Goal: Task Accomplishment & Management: Manage account settings

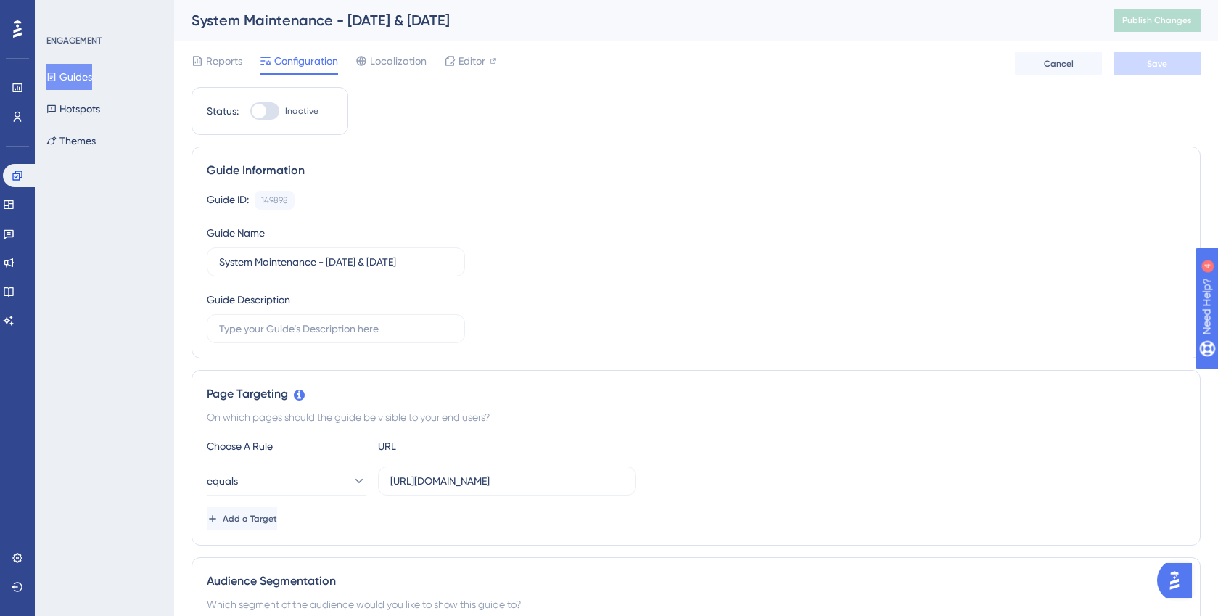
click at [91, 77] on button "Guides" at bounding box center [69, 77] width 46 height 26
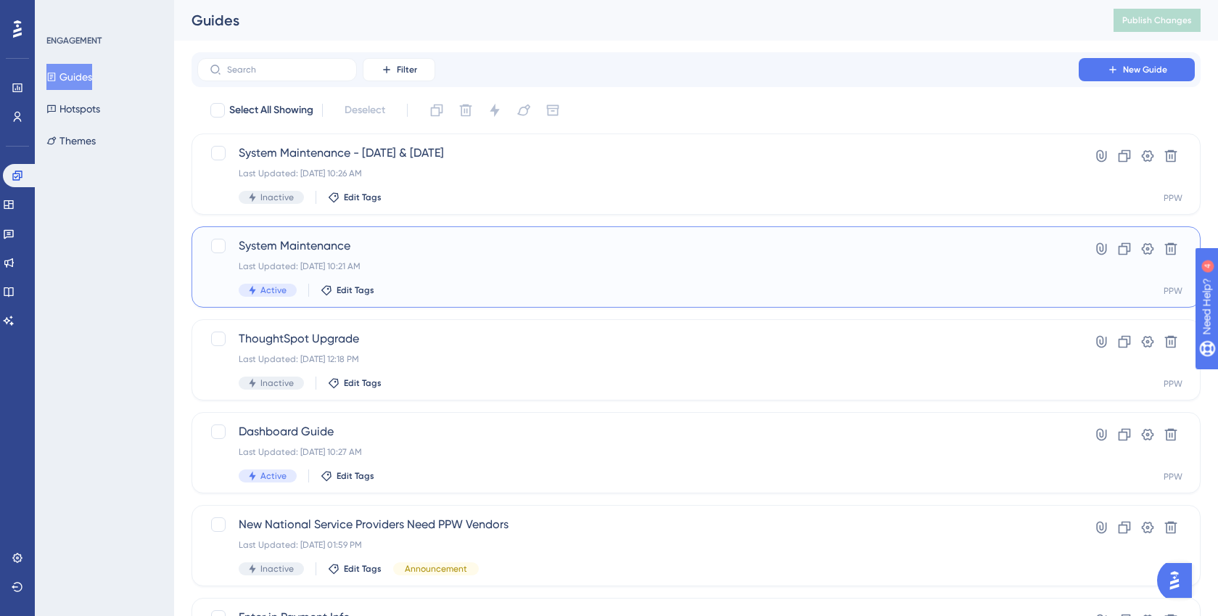
click at [316, 246] on span "System Maintenance" at bounding box center [638, 245] width 799 height 17
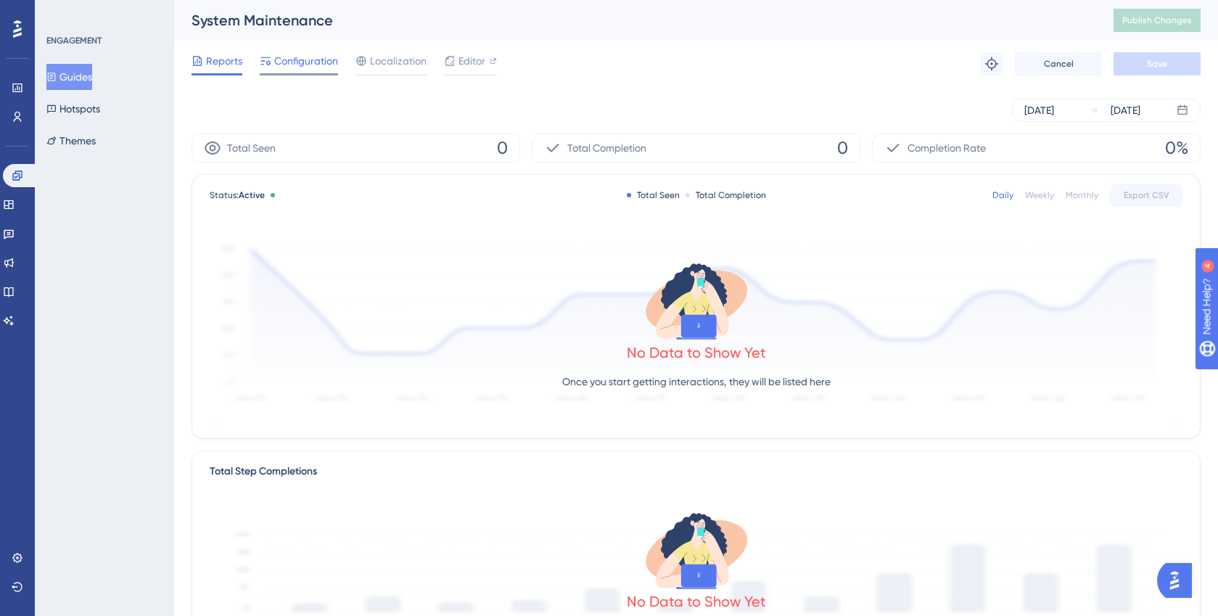
click at [298, 65] on span "Configuration" at bounding box center [306, 60] width 64 height 17
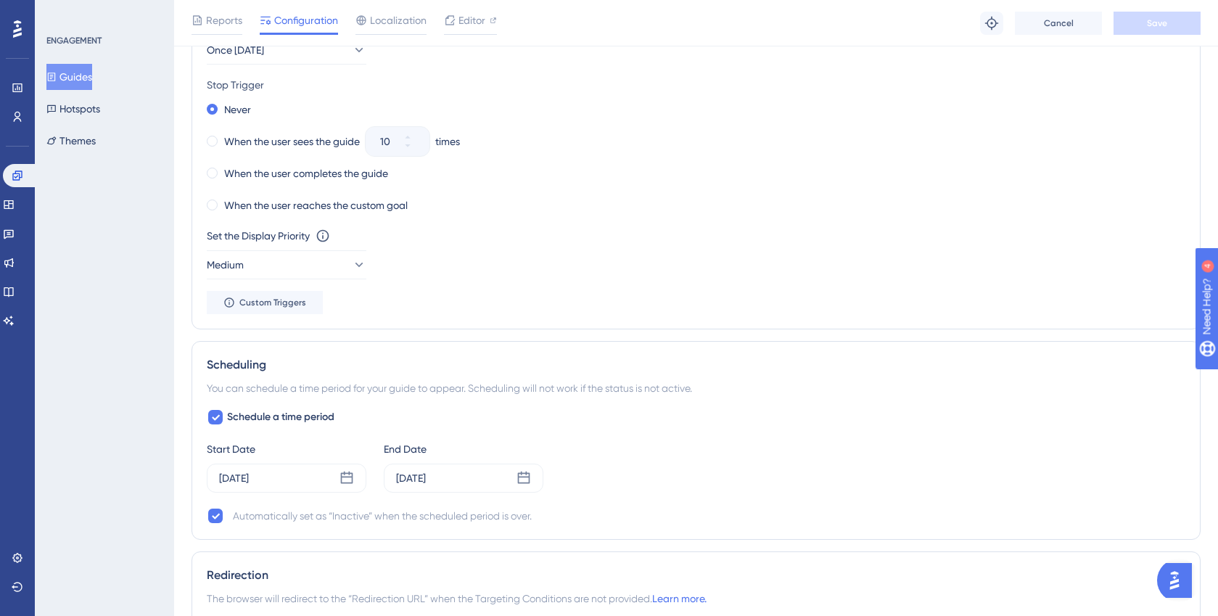
scroll to position [786, 0]
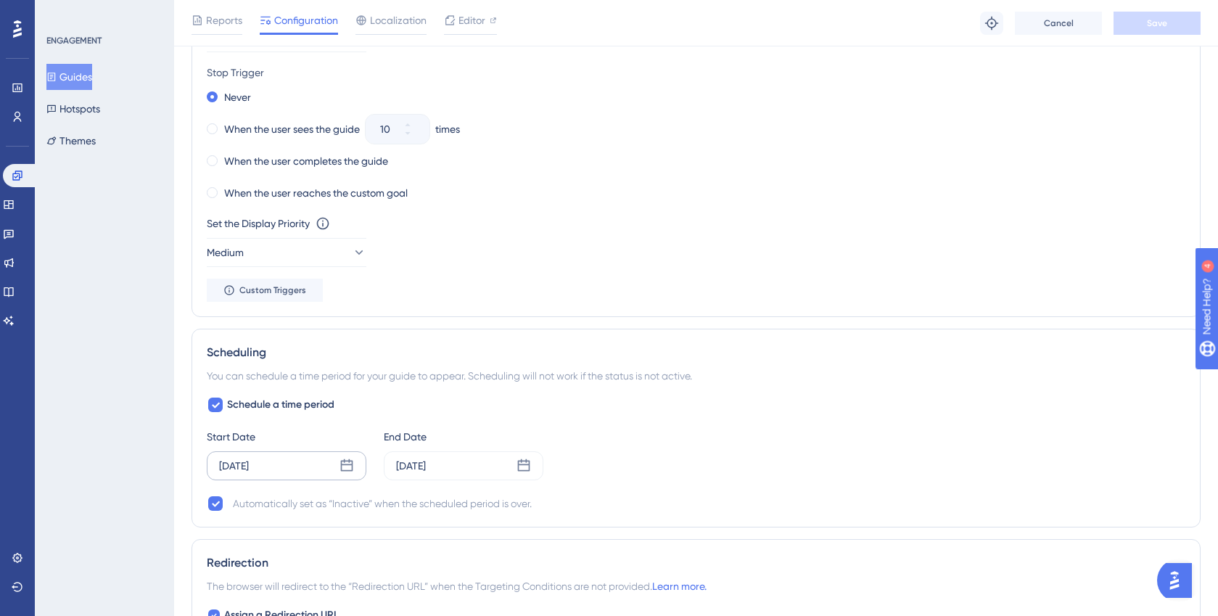
click at [348, 467] on icon at bounding box center [346, 465] width 15 height 15
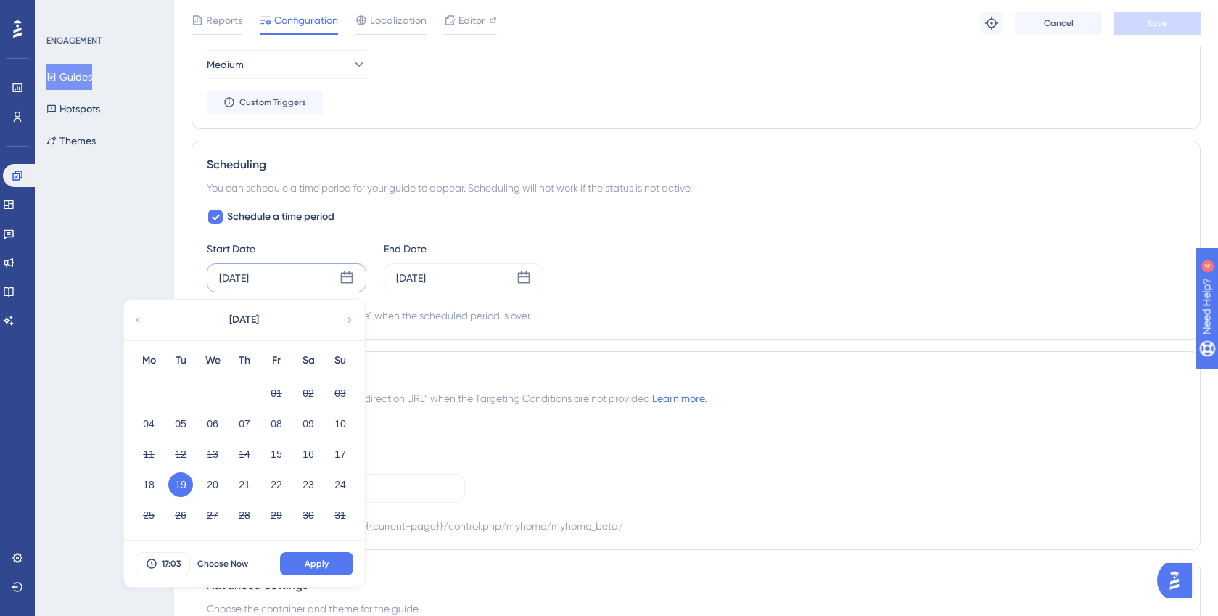
scroll to position [981, 0]
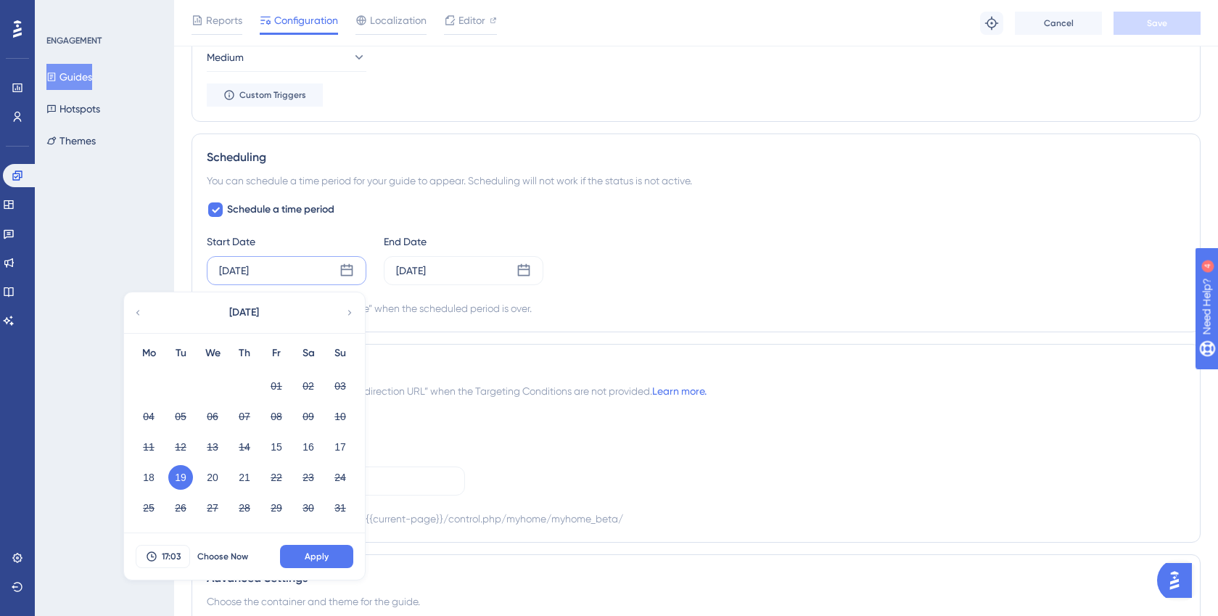
click at [112, 218] on div "ENGAGEMENT Guides Hotspots Themes" at bounding box center [104, 308] width 139 height 616
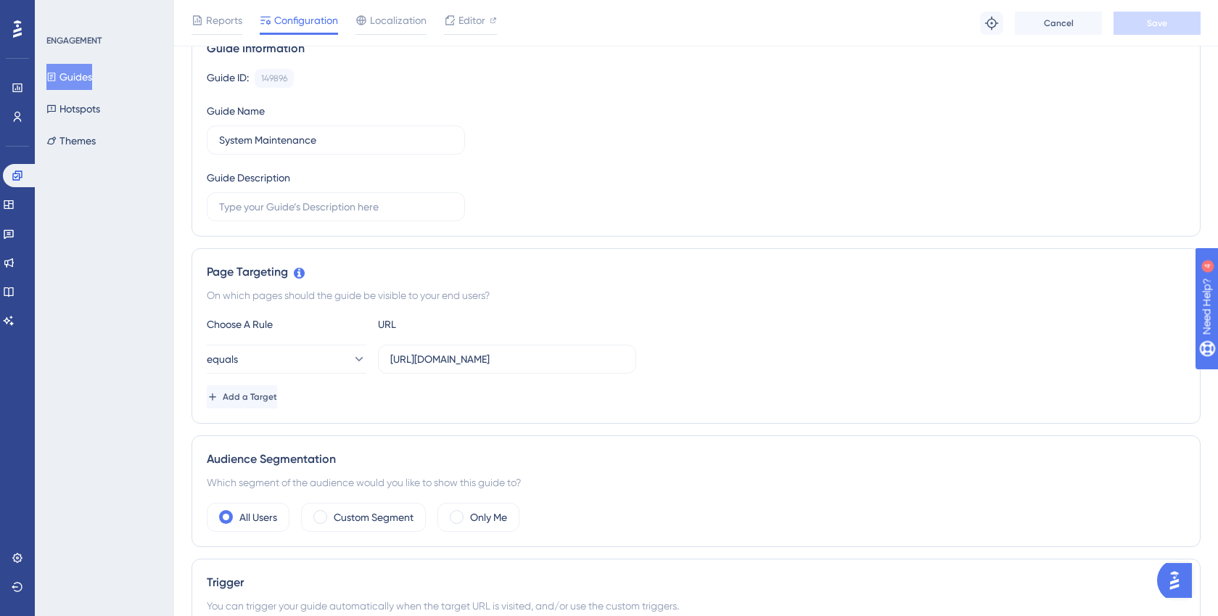
scroll to position [0, 0]
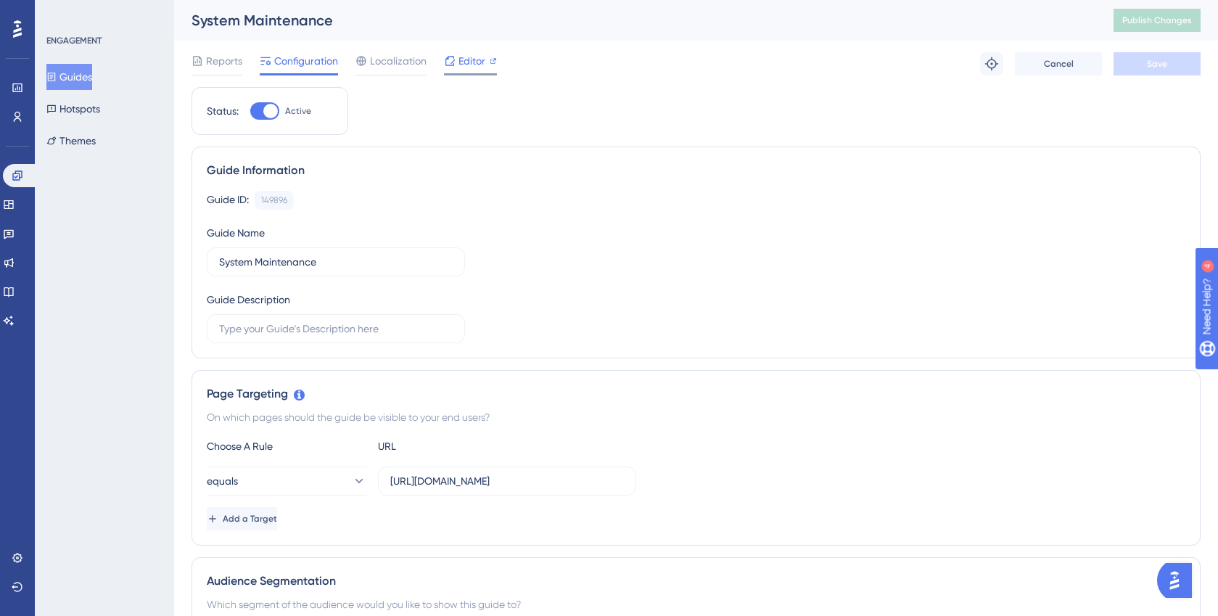
click at [466, 62] on span "Editor" at bounding box center [471, 60] width 27 height 17
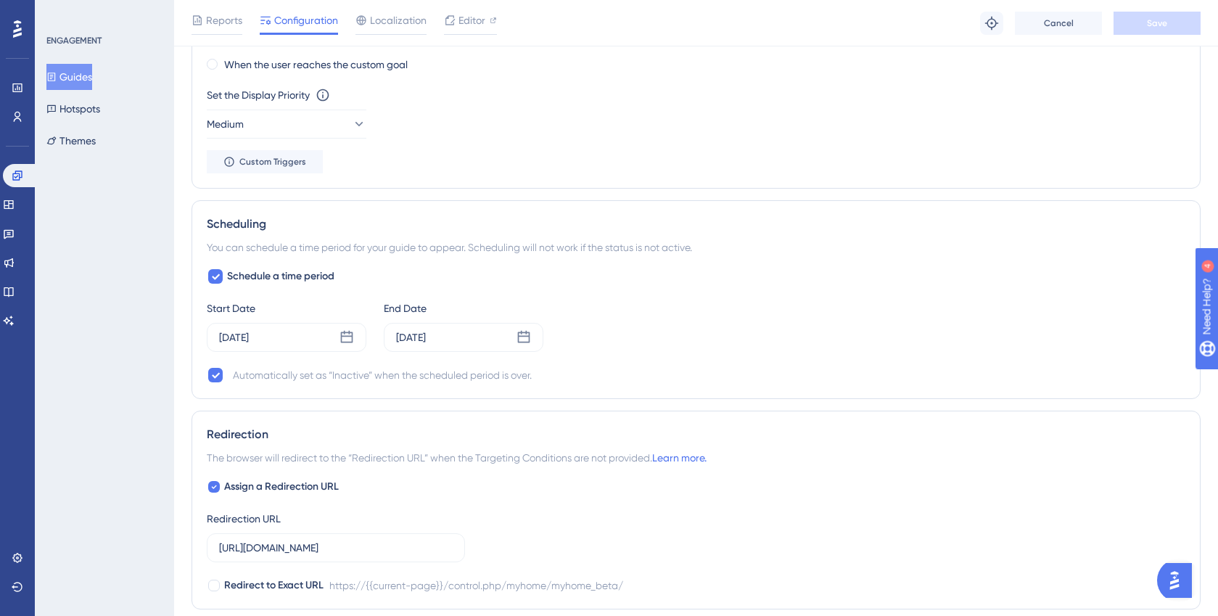
scroll to position [945, 0]
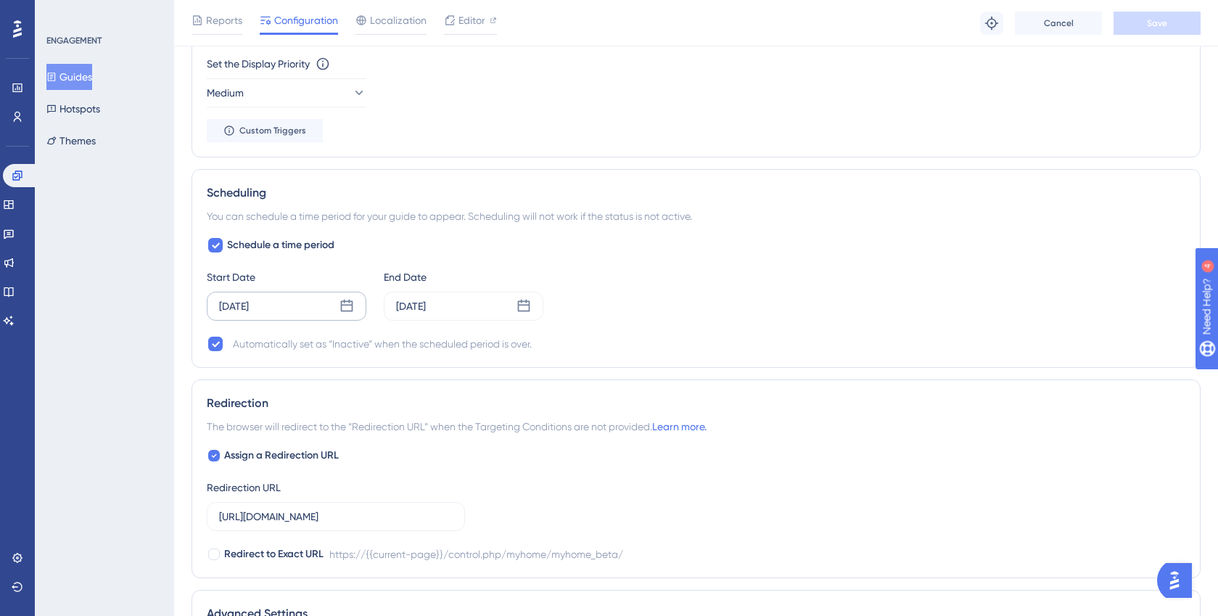
click at [347, 307] on icon at bounding box center [346, 306] width 15 height 15
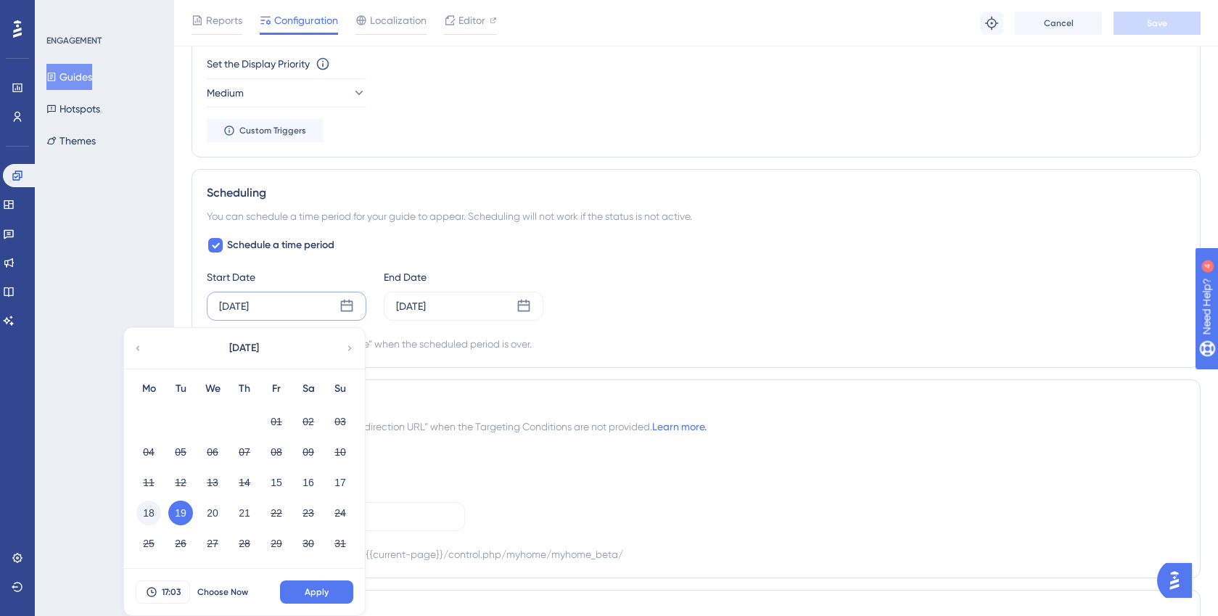
click at [150, 515] on button "18" at bounding box center [148, 512] width 25 height 25
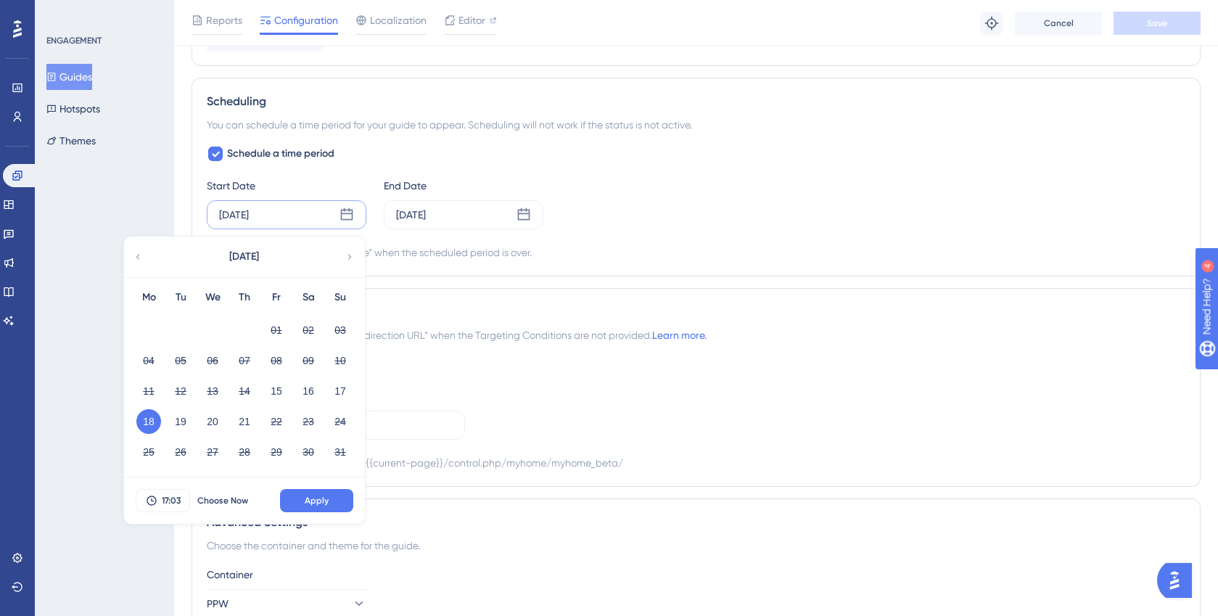
scroll to position [1038, 0]
click at [176, 501] on span "17:03" at bounding box center [171, 499] width 19 height 12
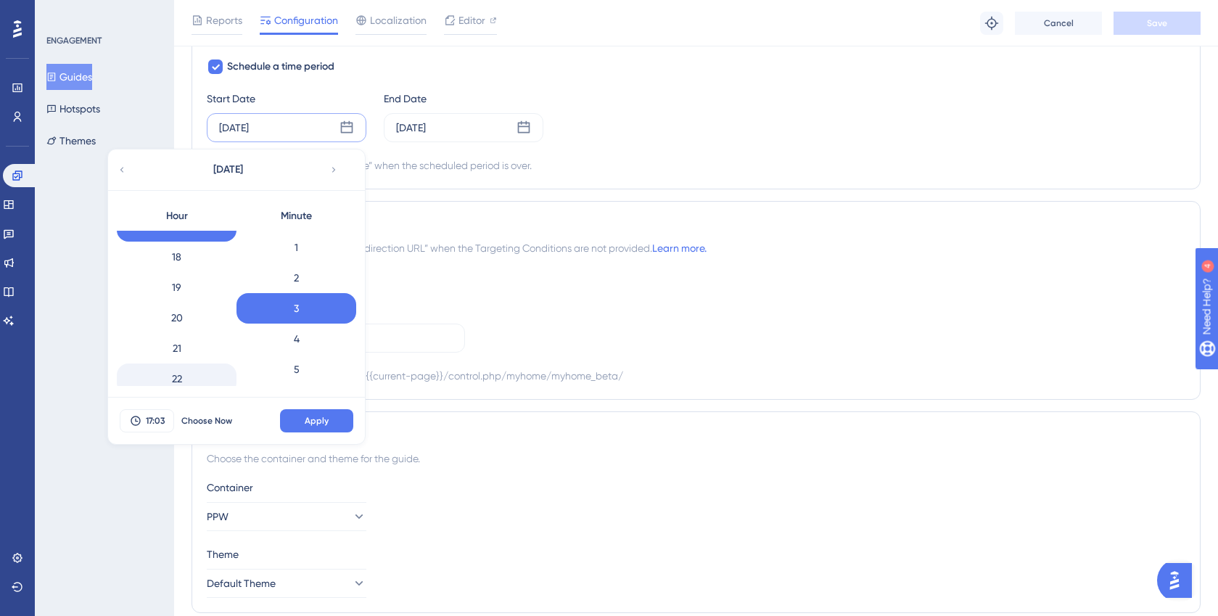
scroll to position [538, 0]
click at [204, 422] on span "Choose Now" at bounding box center [206, 421] width 51 height 12
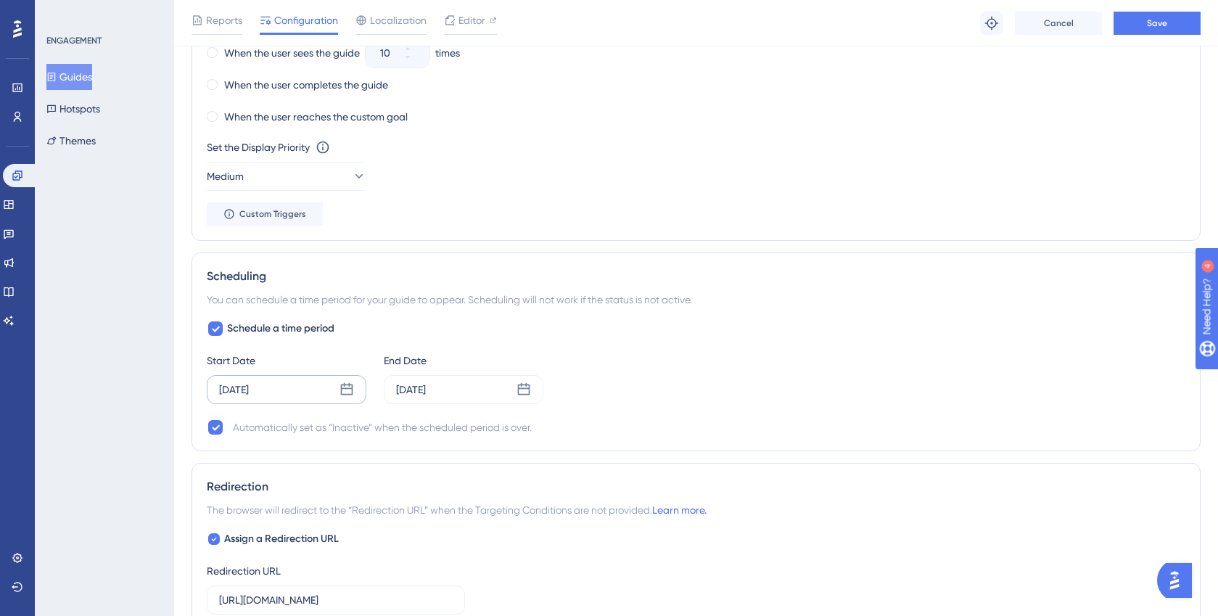
scroll to position [862, 0]
click at [347, 390] on icon at bounding box center [346, 389] width 15 height 15
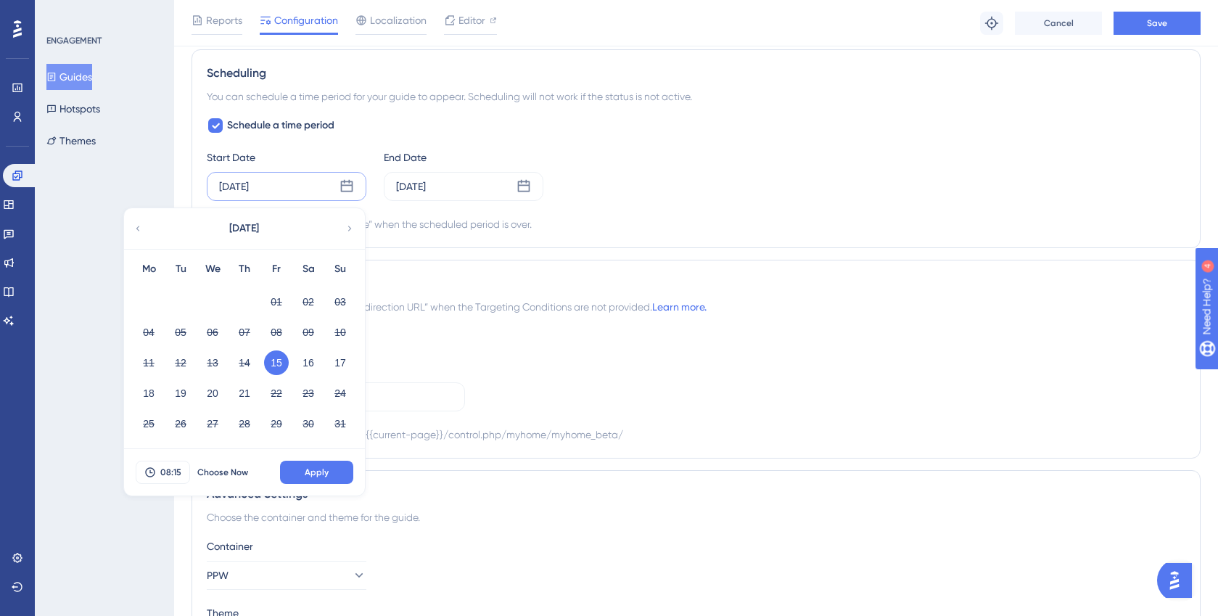
scroll to position [1067, 0]
click at [143, 391] on button "18" at bounding box center [148, 391] width 25 height 25
click at [323, 471] on span "Apply" at bounding box center [317, 470] width 24 height 12
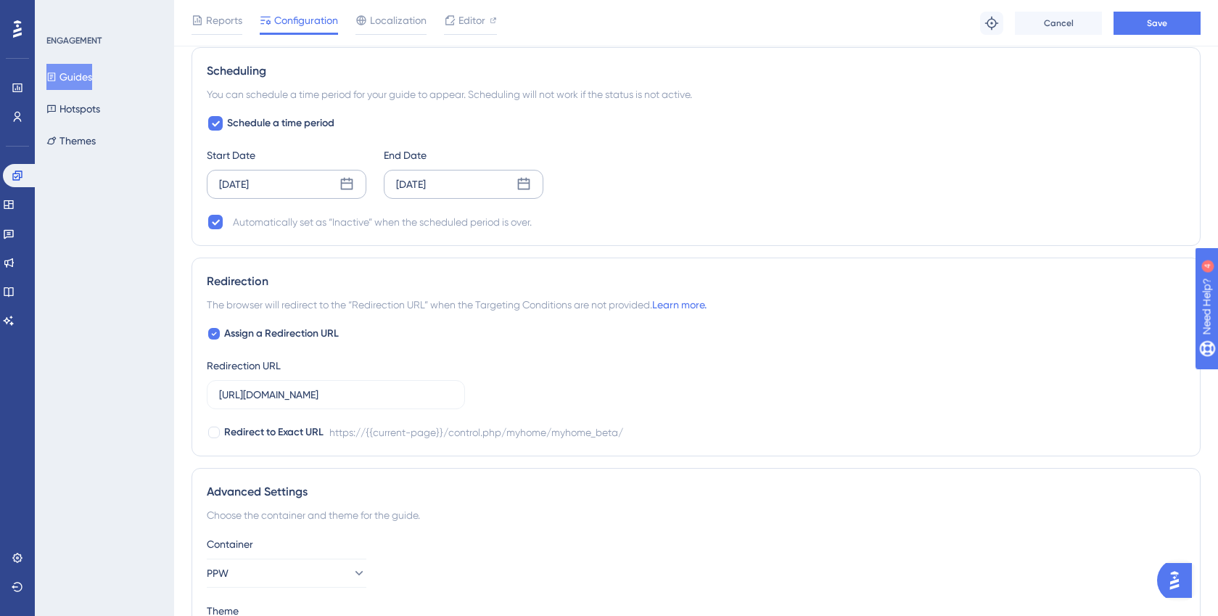
click at [522, 186] on icon at bounding box center [523, 184] width 15 height 15
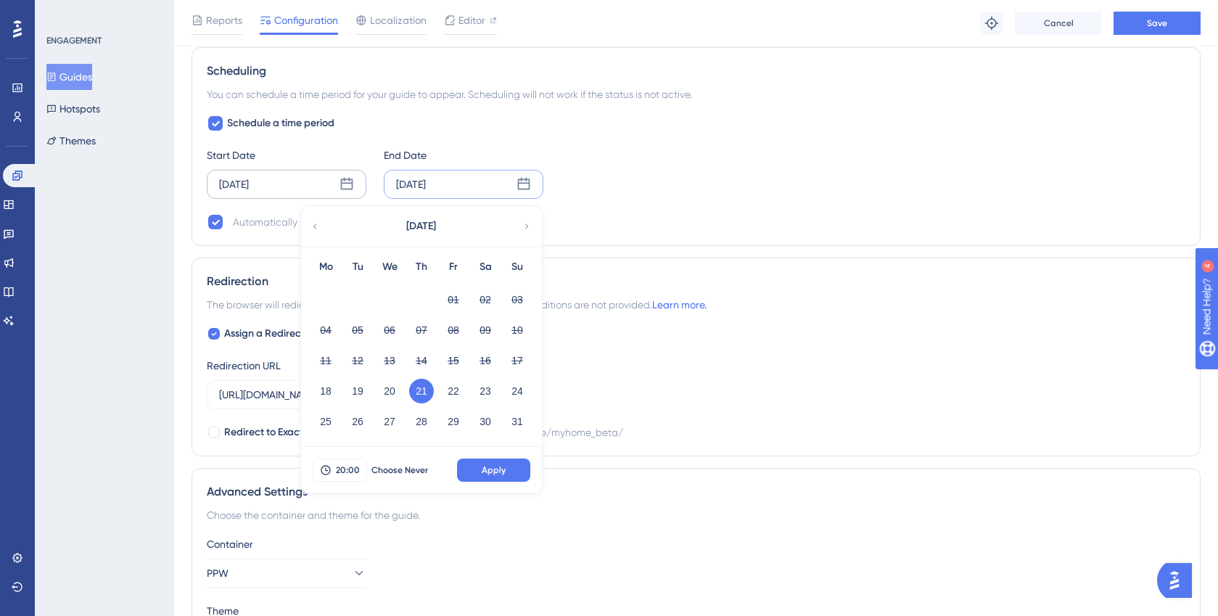
click at [522, 187] on icon at bounding box center [523, 184] width 15 height 15
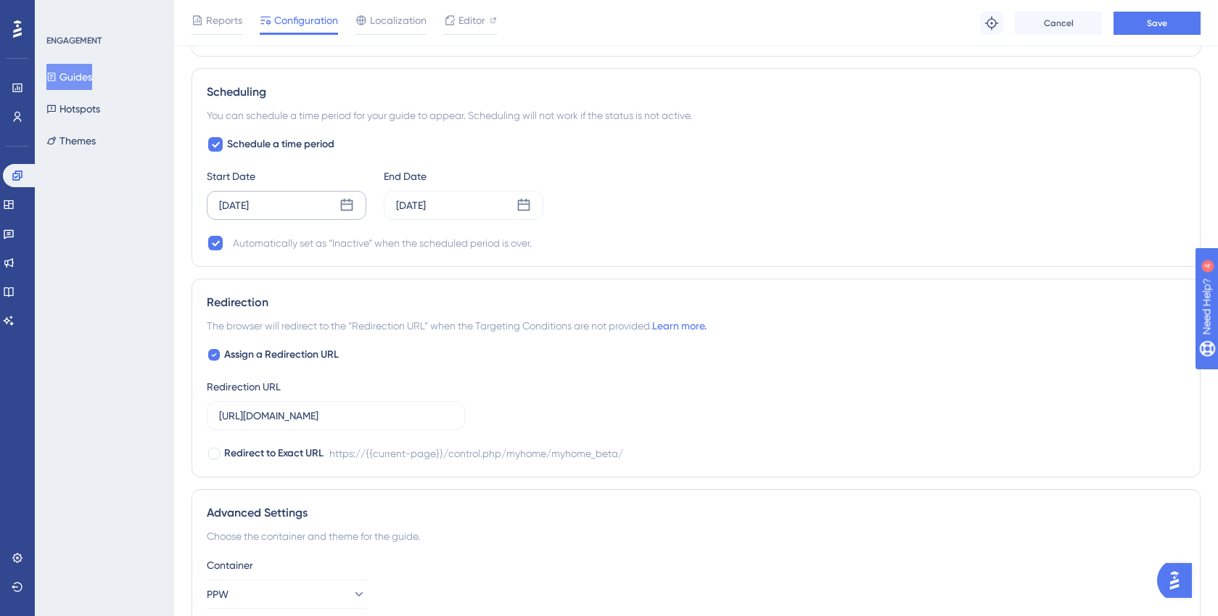
scroll to position [1048, 0]
click at [1172, 24] on button "Save" at bounding box center [1156, 23] width 87 height 23
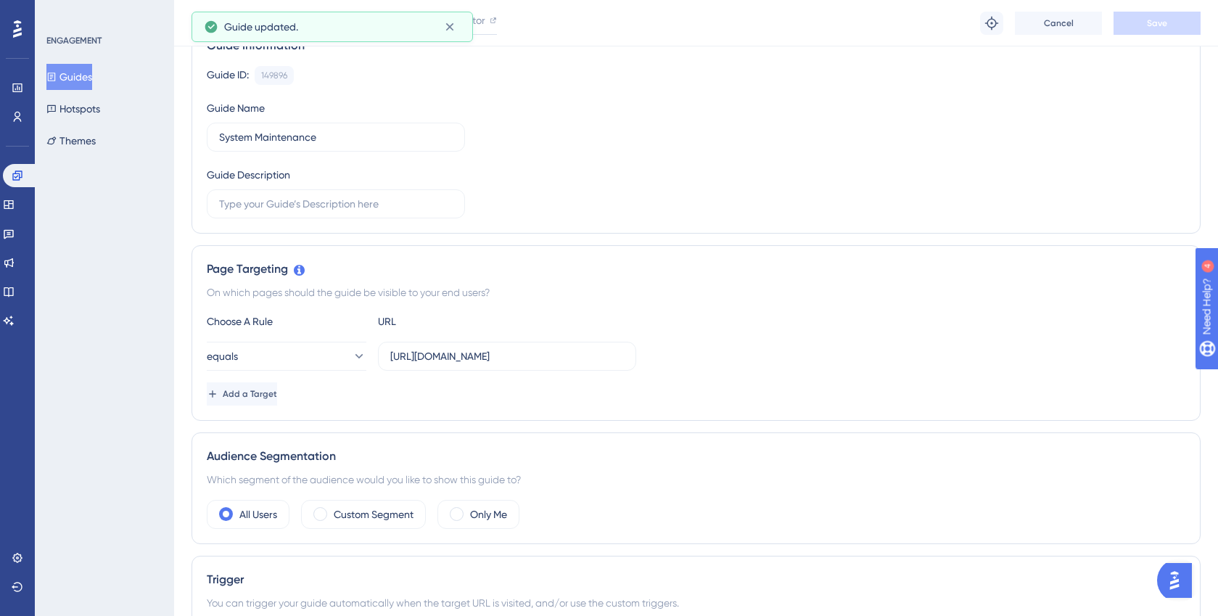
scroll to position [0, 0]
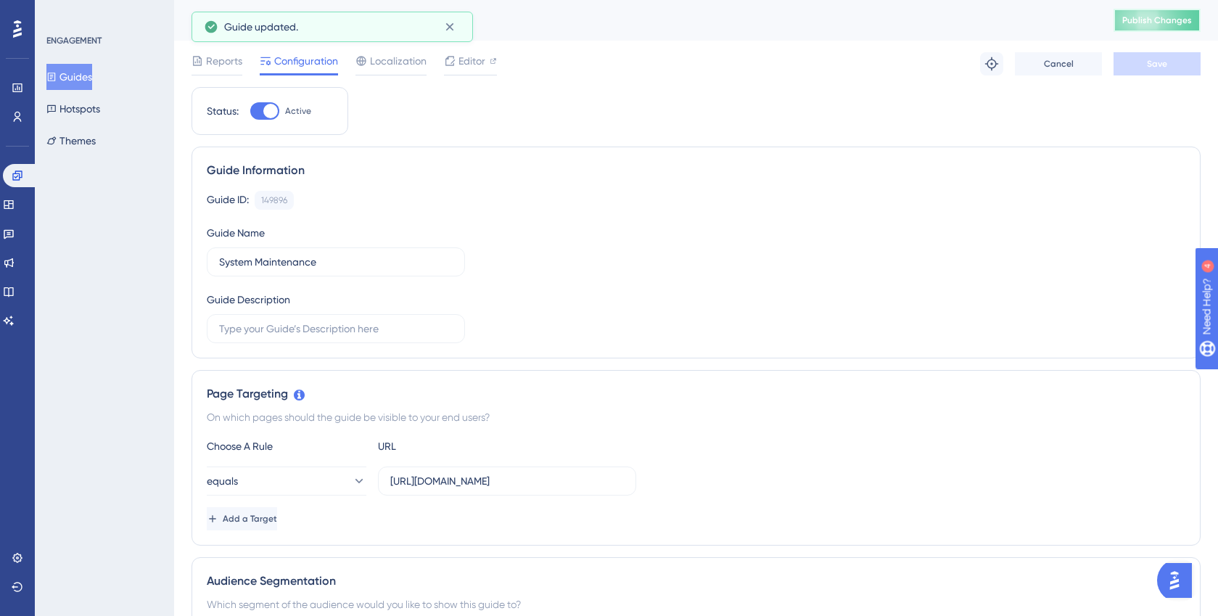
click at [1168, 22] on span "Publish Changes" at bounding box center [1157, 21] width 70 height 12
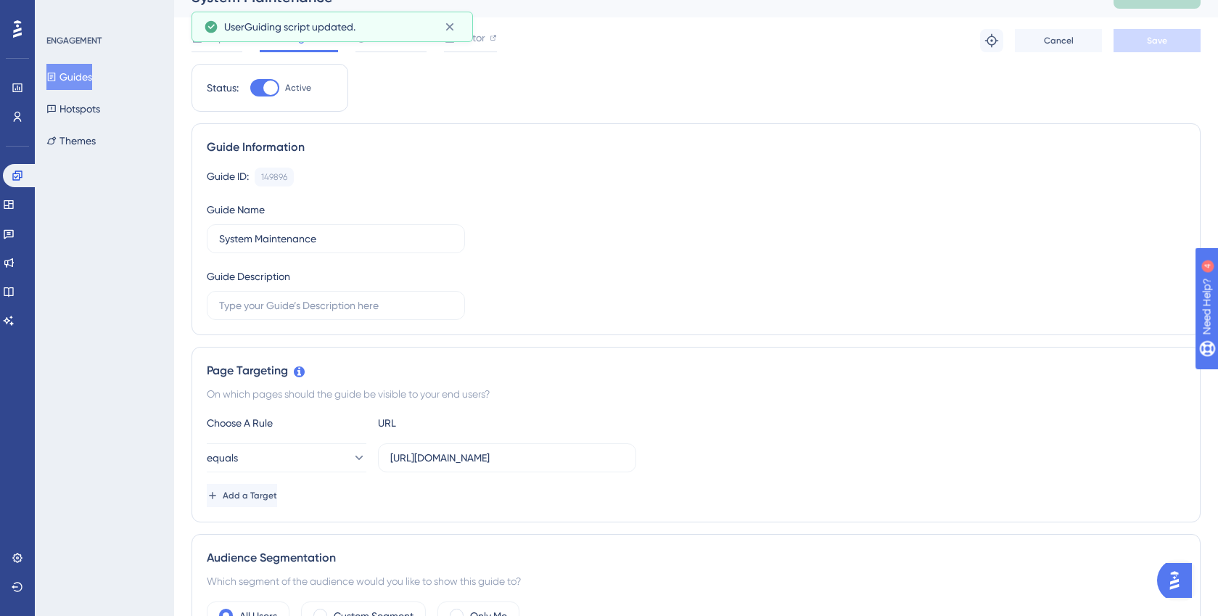
scroll to position [27, 0]
